Goal: Obtain resource: Download file/media

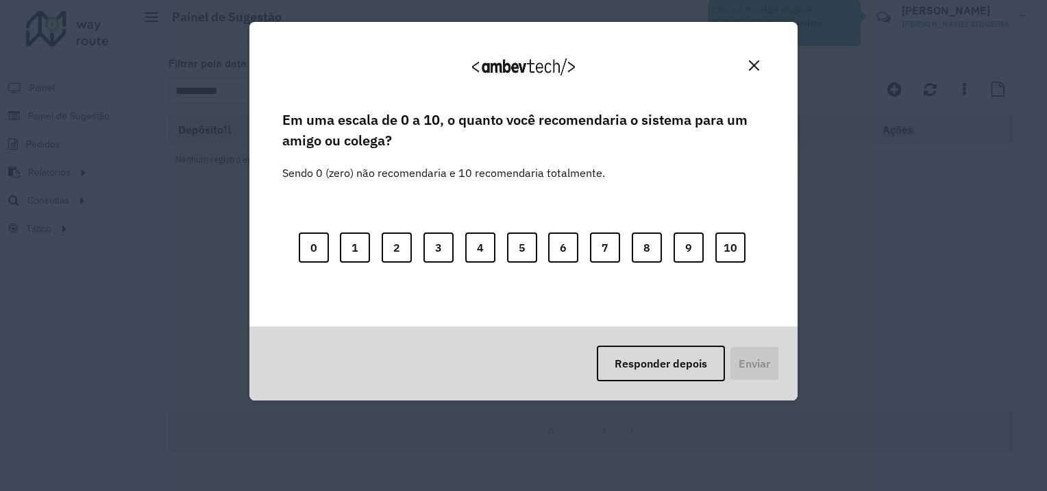
click at [752, 62] on img "Close" at bounding box center [754, 65] width 10 height 10
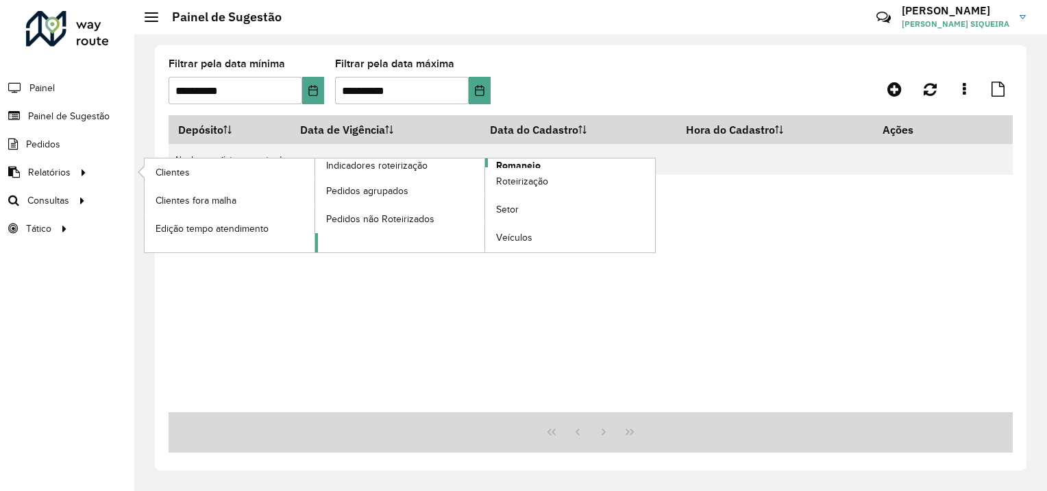
click at [524, 162] on span "Romaneio" at bounding box center [518, 165] width 45 height 14
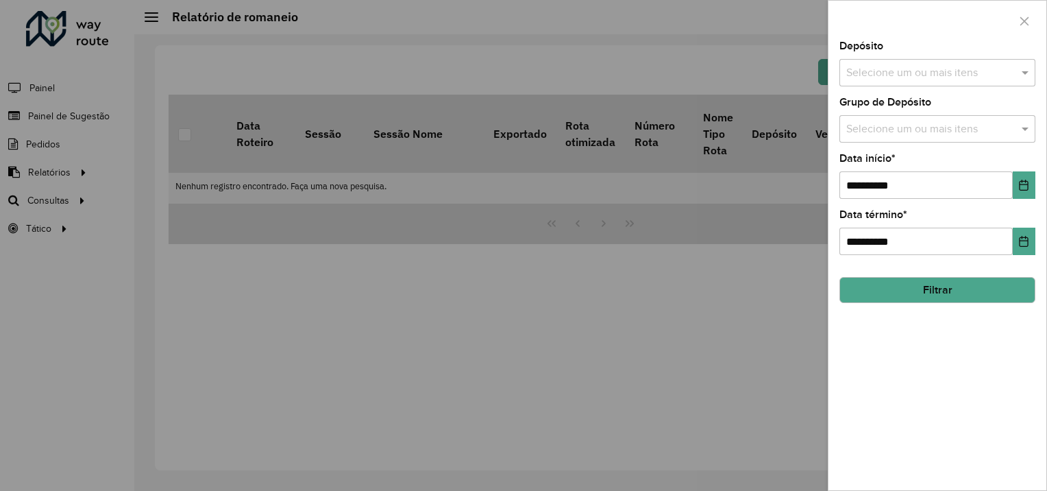
click at [919, 76] on input "text" at bounding box center [930, 73] width 175 height 16
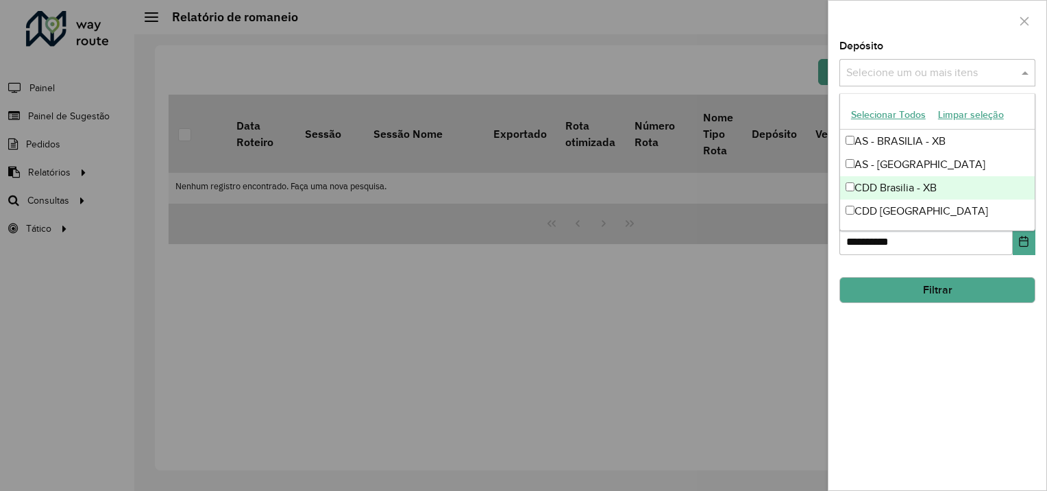
click at [899, 206] on div "CDD [GEOGRAPHIC_DATA]" at bounding box center [937, 210] width 195 height 23
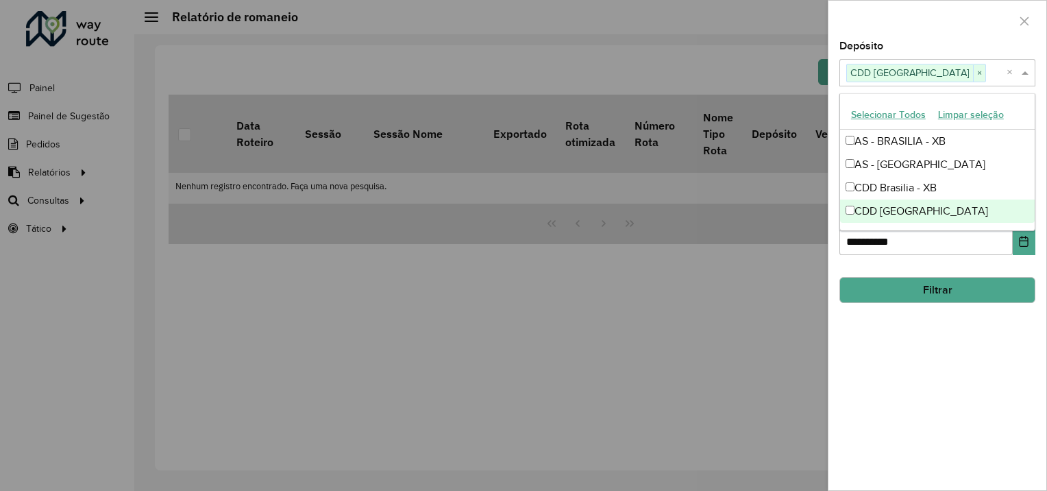
click at [966, 345] on div "**********" at bounding box center [938, 265] width 218 height 449
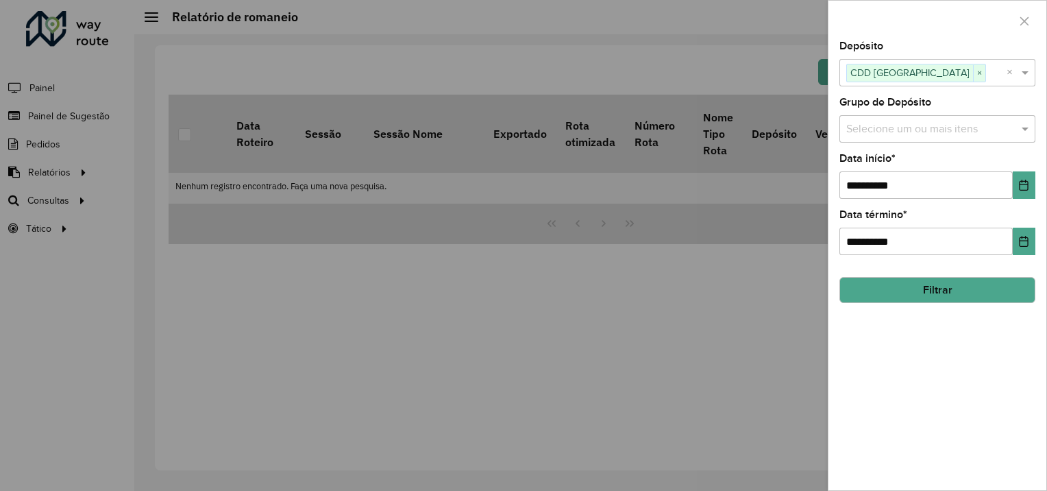
click at [925, 284] on button "Filtrar" at bounding box center [938, 290] width 196 height 26
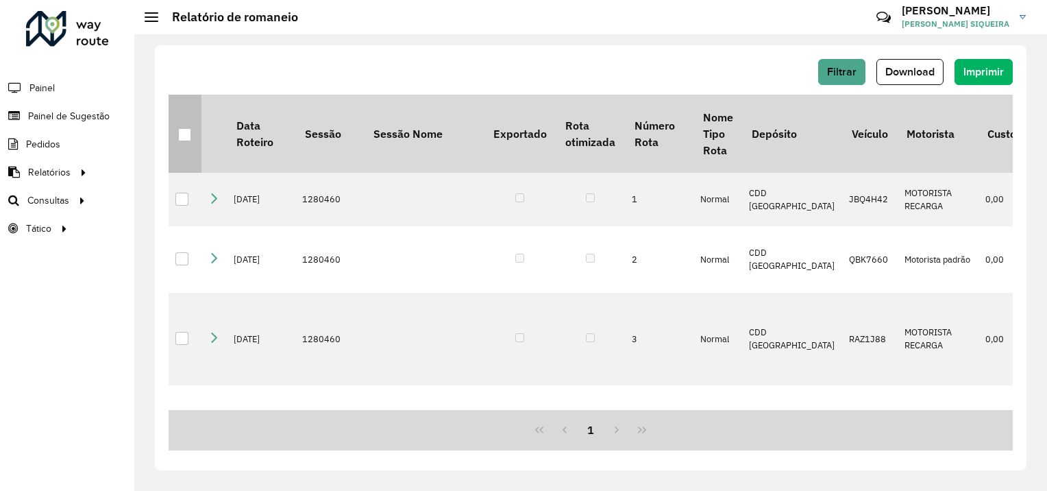
click at [182, 130] on div at bounding box center [184, 134] width 13 height 13
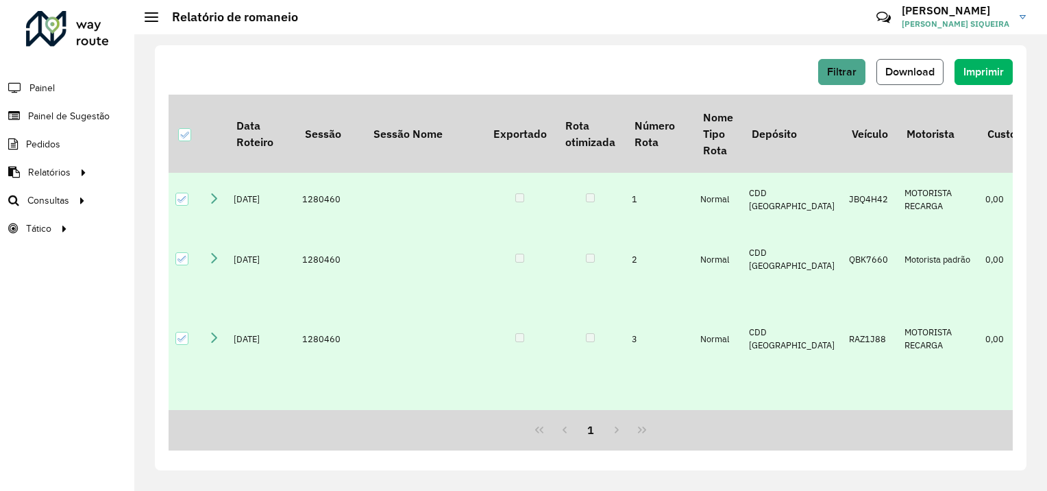
click at [902, 73] on span "Download" at bounding box center [910, 72] width 49 height 12
